Goal: Navigation & Orientation: Find specific page/section

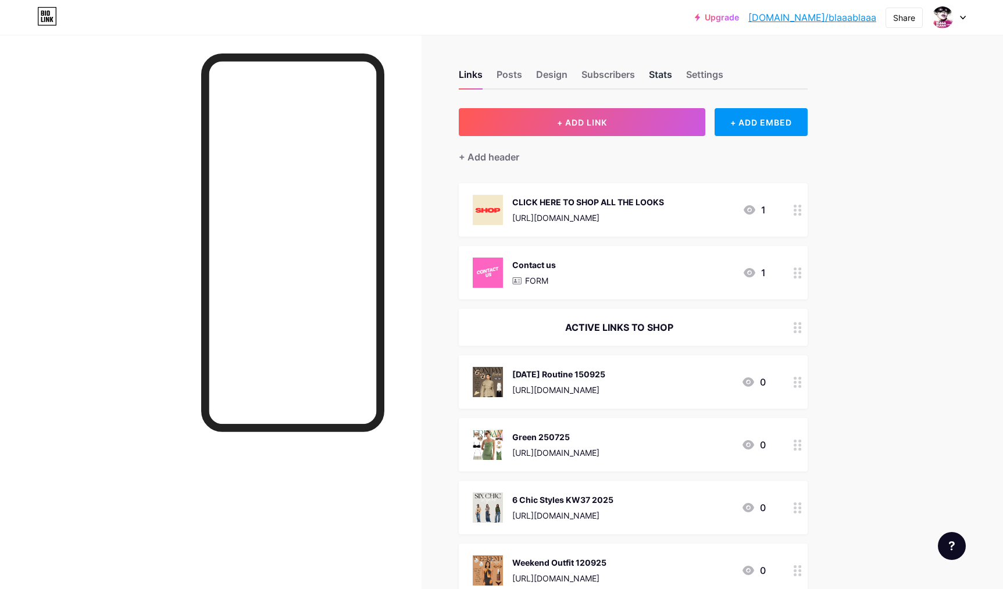
click at [660, 70] on div "Stats" at bounding box center [660, 77] width 23 height 21
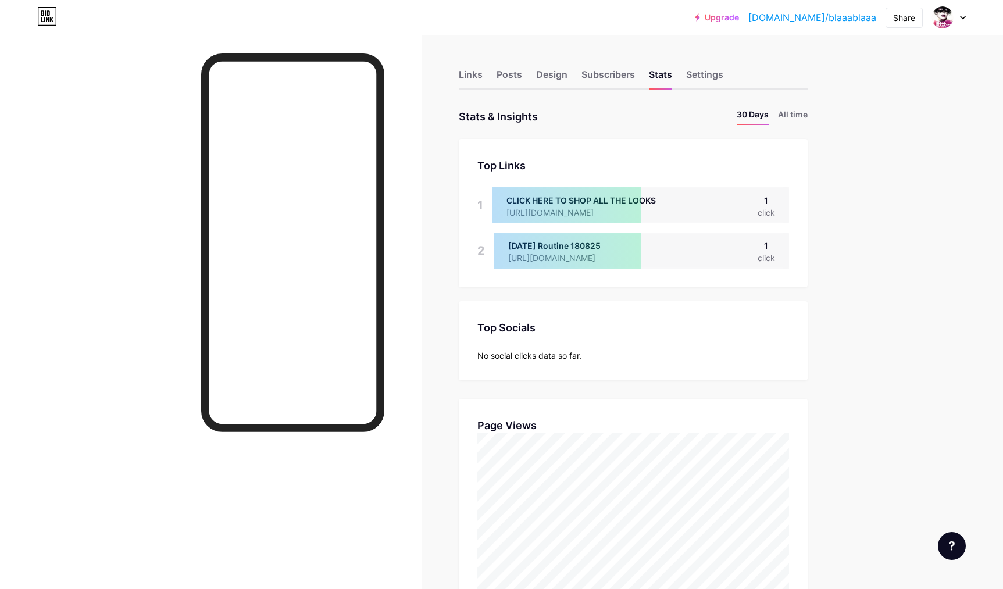
scroll to position [589, 1003]
click at [472, 74] on div "Links" at bounding box center [471, 77] width 24 height 21
